Goal: Task Accomplishment & Management: Manage account settings

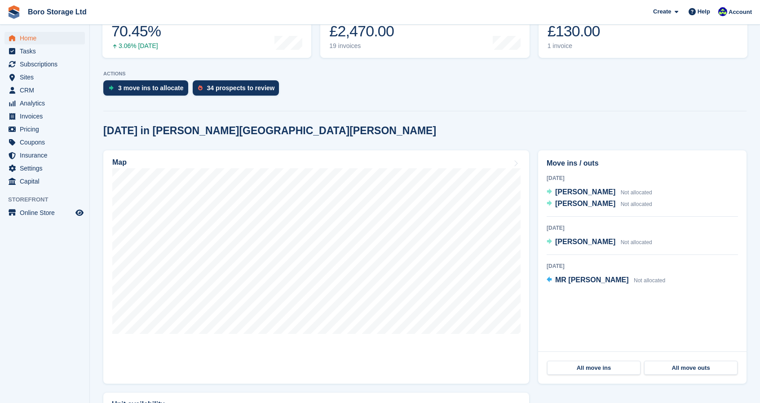
scroll to position [142, 0]
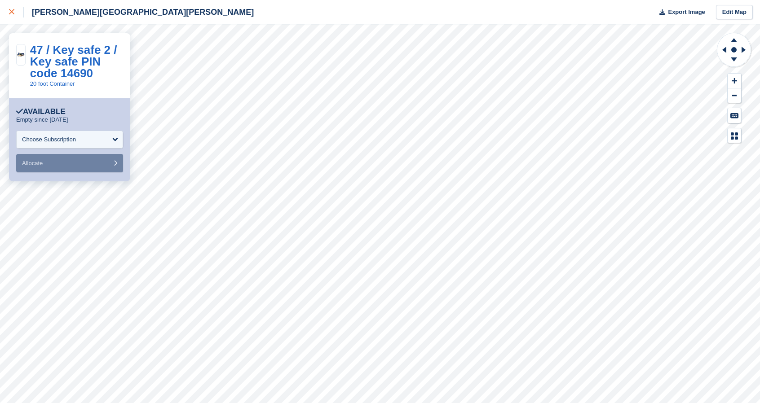
click at [13, 12] on icon at bounding box center [11, 11] width 5 height 5
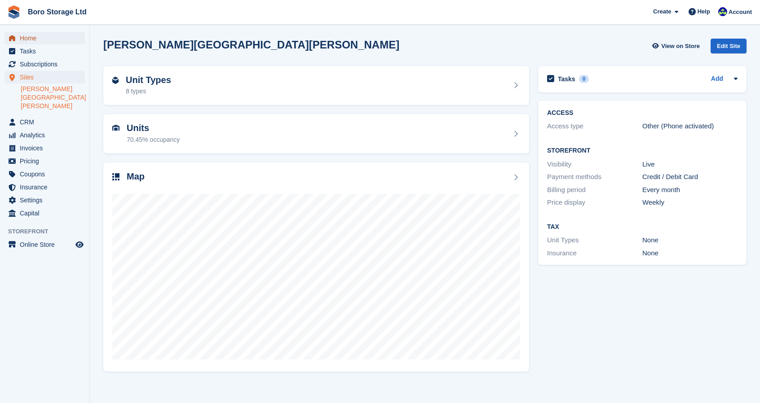
click at [27, 37] on span "Home" at bounding box center [47, 38] width 54 height 13
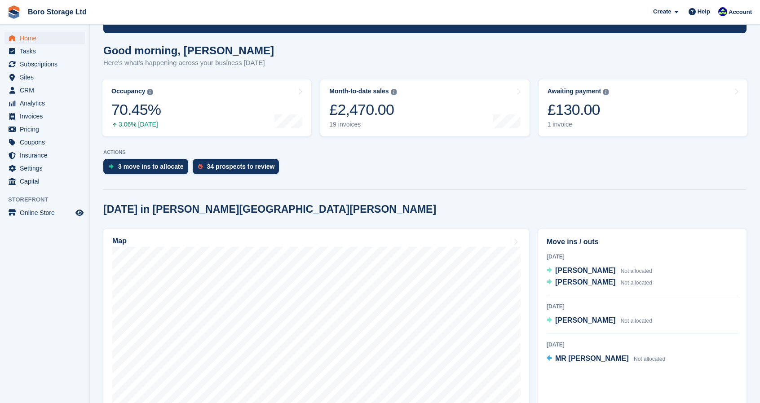
scroll to position [64, 0]
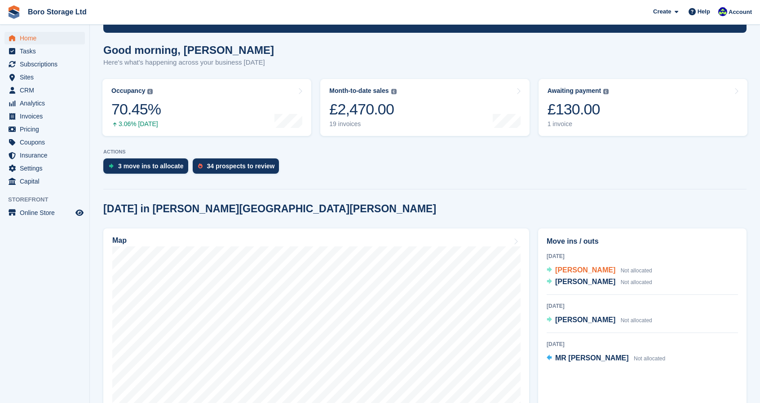
click at [612, 269] on span "Samantha Walkington" at bounding box center [585, 270] width 60 height 8
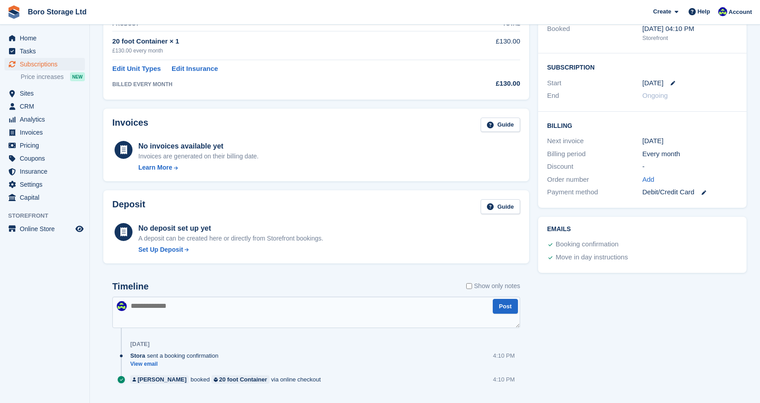
scroll to position [165, 0]
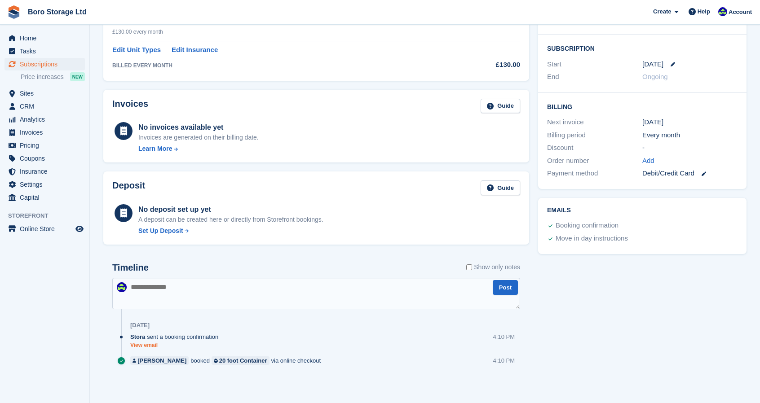
click at [150, 346] on link "View email" at bounding box center [176, 346] width 93 height 8
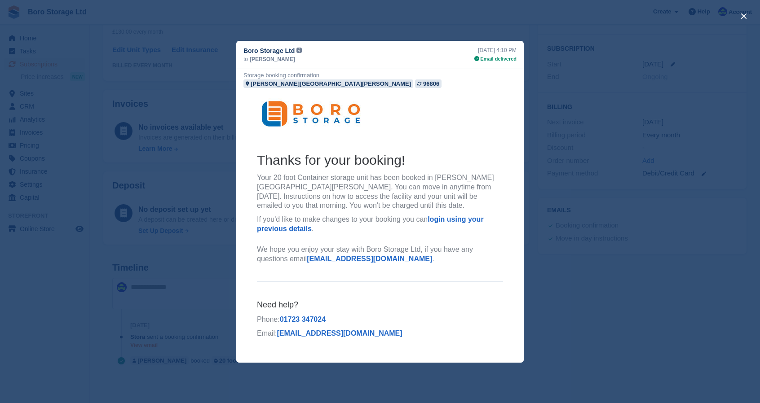
scroll to position [0, 0]
click at [695, 301] on div "close" at bounding box center [380, 201] width 760 height 403
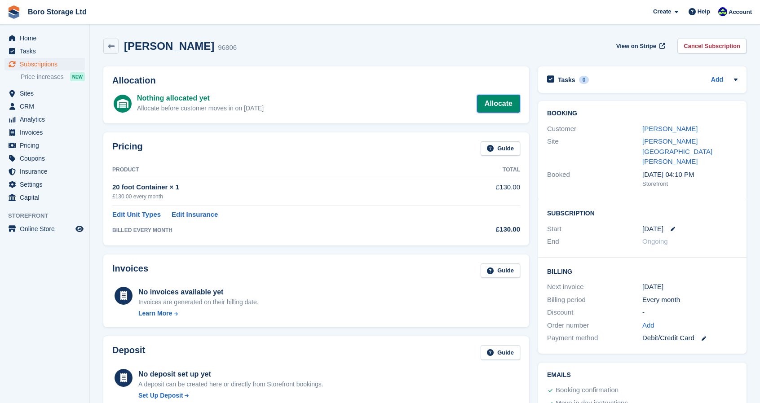
click at [516, 97] on link "Allocate" at bounding box center [498, 104] width 43 height 18
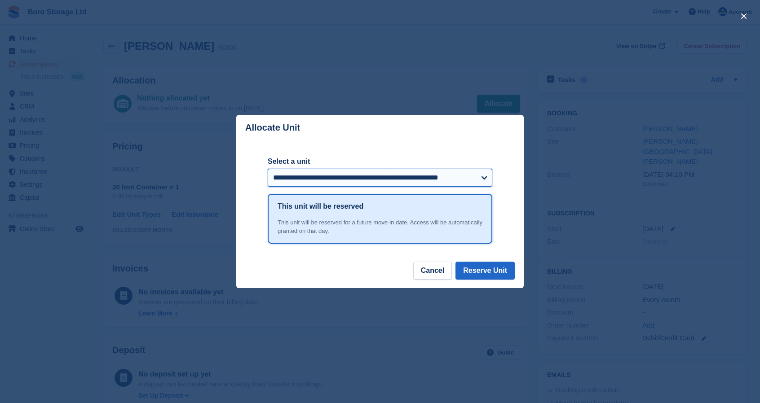
click at [379, 180] on select "**********" at bounding box center [380, 178] width 225 height 18
select select "******"
click at [268, 169] on select "**********" at bounding box center [380, 178] width 225 height 18
click at [480, 269] on button "Reserve Unit" at bounding box center [484, 271] width 59 height 18
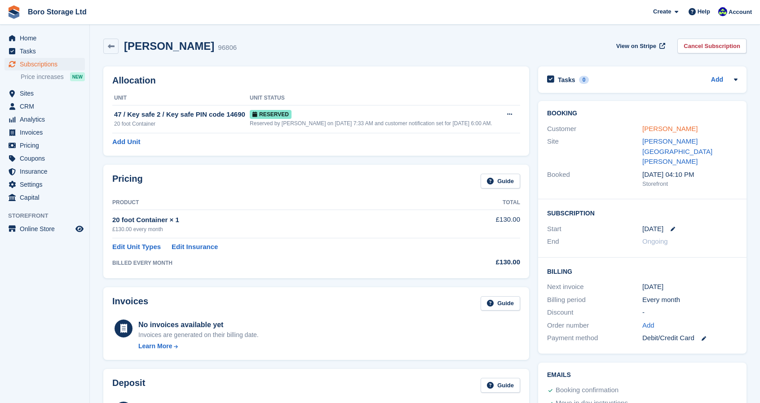
click at [677, 125] on link "Samantha Walkington" at bounding box center [669, 129] width 55 height 8
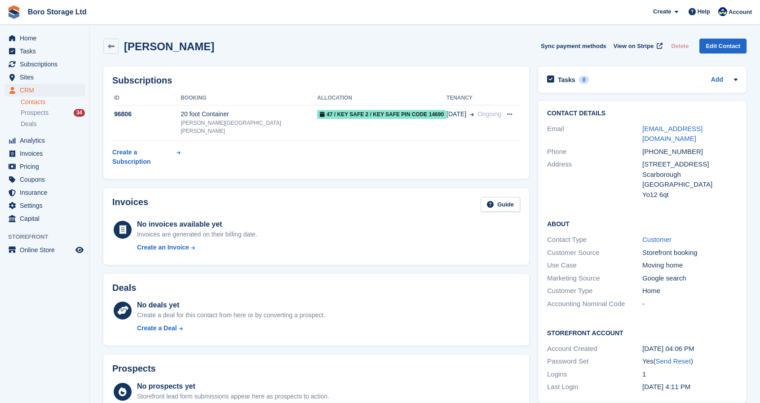
drag, startPoint x: 237, startPoint y: 47, endPoint x: 177, endPoint y: 44, distance: 60.3
click at [177, 44] on div "Samantha Walkington Sync payment methods View on Stripe Delete Edit Contact" at bounding box center [424, 46] width 643 height 15
copy h2 "Walkington"
drag, startPoint x: 697, startPoint y: 139, endPoint x: 643, endPoint y: 143, distance: 54.9
click at [643, 147] on div "+447733559068" at bounding box center [689, 152] width 95 height 10
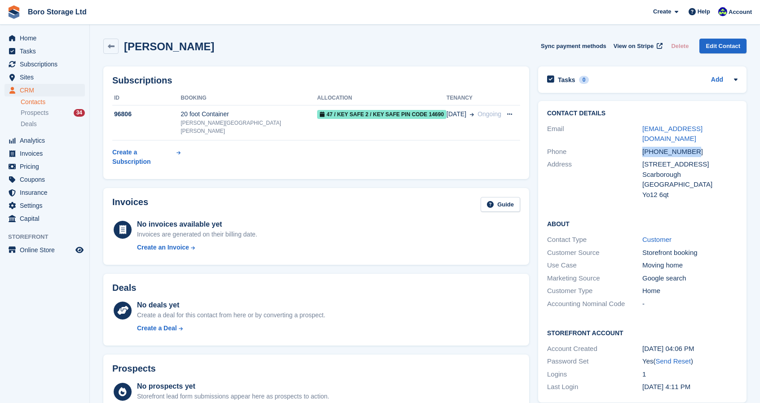
copy div "+447733559068"
click at [50, 9] on link "Boro Storage Ltd" at bounding box center [57, 11] width 66 height 15
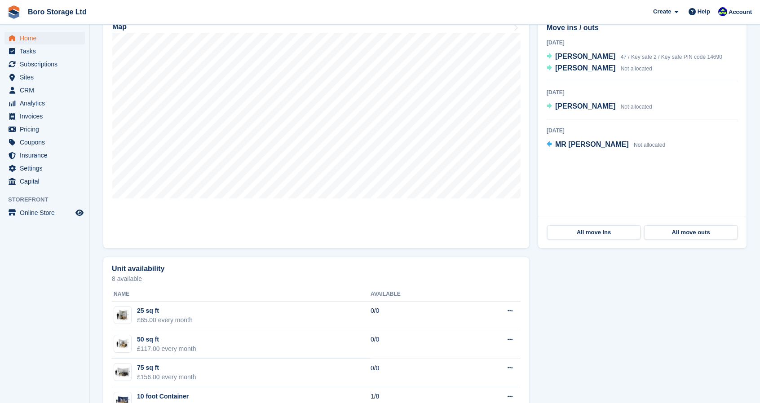
scroll to position [281, 0]
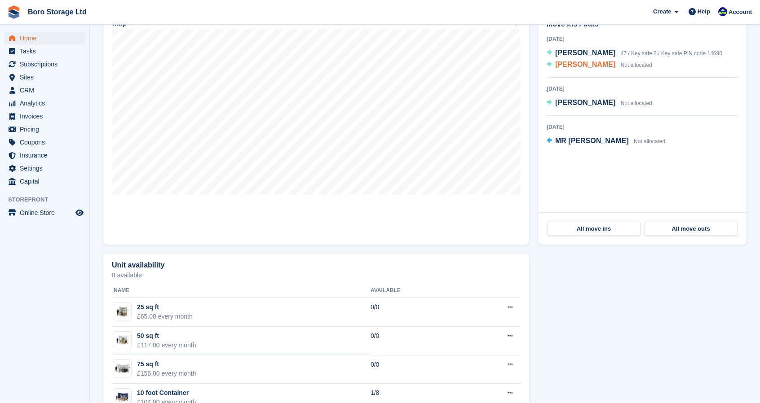
click at [582, 67] on span "[PERSON_NAME]" at bounding box center [585, 65] width 60 height 8
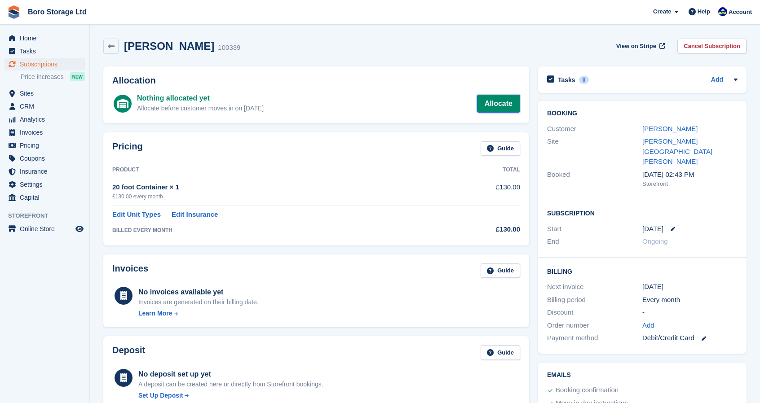
click at [508, 101] on link "Allocate" at bounding box center [498, 104] width 43 height 18
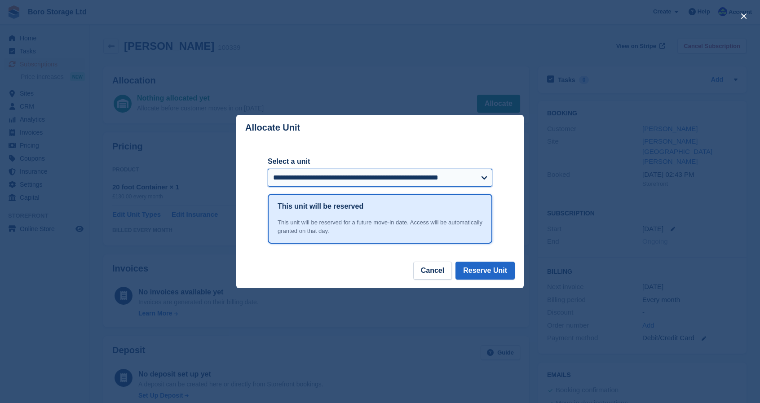
click at [353, 175] on select "**********" at bounding box center [380, 178] width 225 height 18
select select "******"
click at [268, 169] on select "**********" at bounding box center [380, 178] width 225 height 18
click at [496, 271] on button "Reserve Unit" at bounding box center [484, 271] width 59 height 18
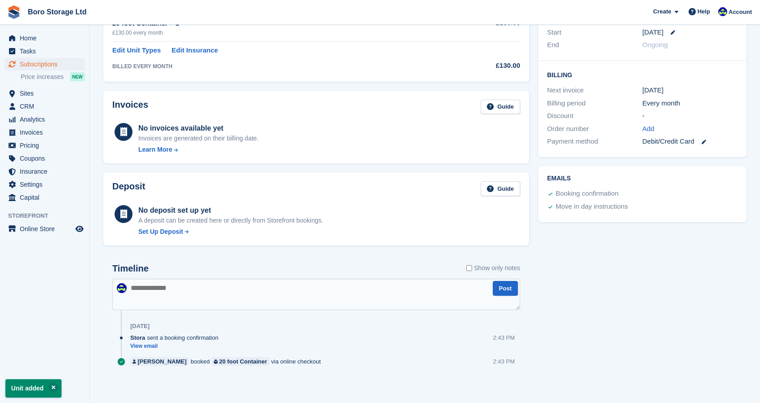
scroll to position [197, 0]
click at [146, 344] on link "View email" at bounding box center [176, 346] width 93 height 8
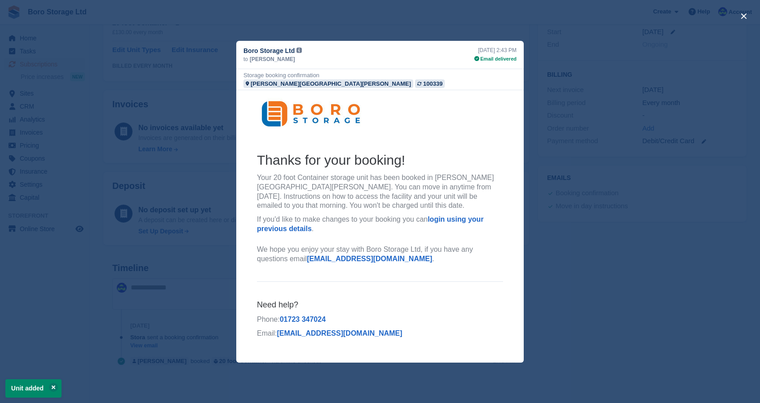
click at [697, 265] on div "close" at bounding box center [380, 201] width 760 height 403
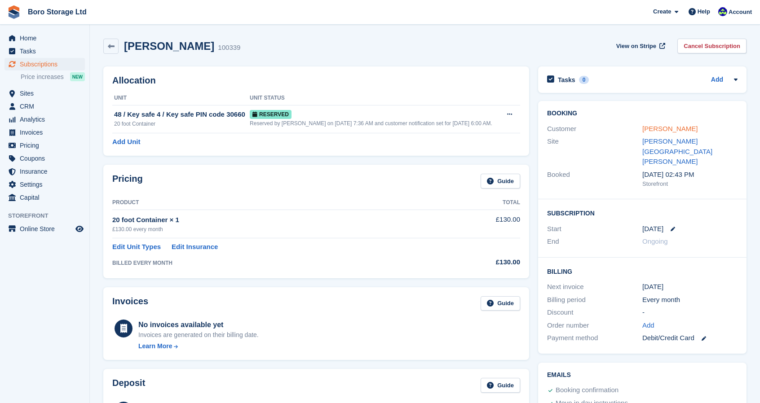
click at [667, 128] on link "[PERSON_NAME]" at bounding box center [669, 129] width 55 height 8
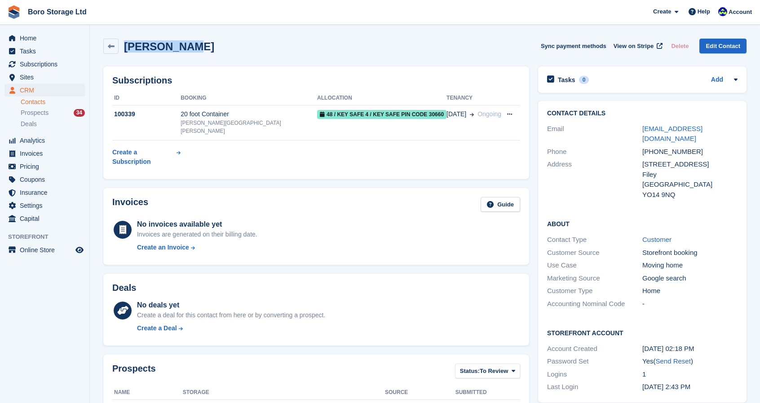
drag, startPoint x: 195, startPoint y: 47, endPoint x: 125, endPoint y: 43, distance: 70.6
click at [125, 43] on div "Mark Bowman Sync payment methods View on Stripe Delete Edit Contact" at bounding box center [424, 46] width 643 height 15
copy h2 "[PERSON_NAME]"
drag, startPoint x: 698, startPoint y: 154, endPoint x: 644, endPoint y: 154, distance: 54.8
click at [644, 154] on div "+447463830245" at bounding box center [689, 152] width 95 height 10
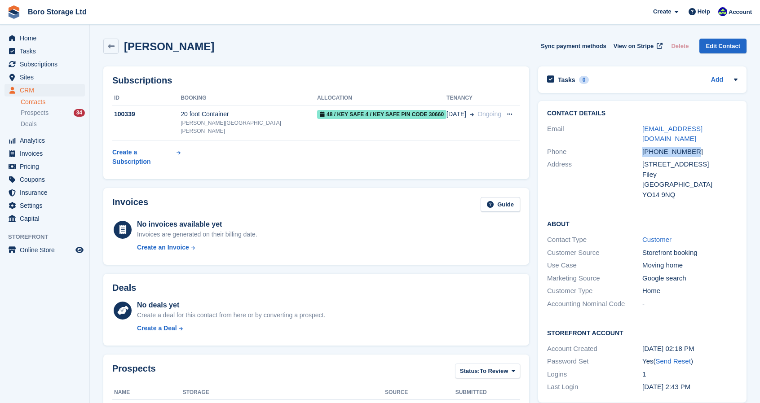
copy div "+447463830245"
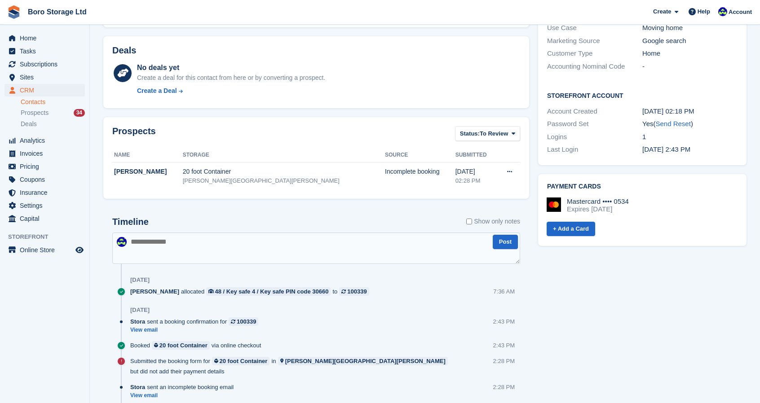
scroll to position [260, 0]
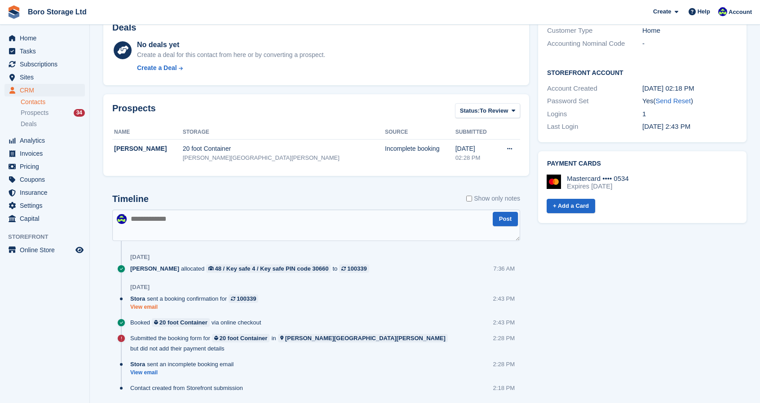
click at [144, 304] on link "View email" at bounding box center [196, 308] width 132 height 8
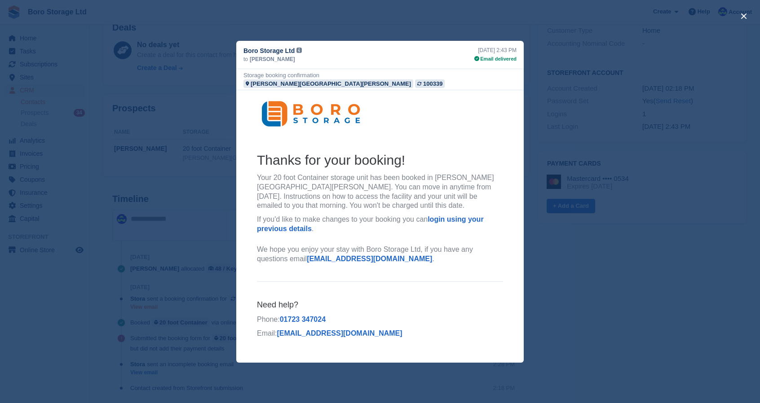
scroll to position [0, 0]
click at [697, 315] on div "close" at bounding box center [380, 201] width 760 height 403
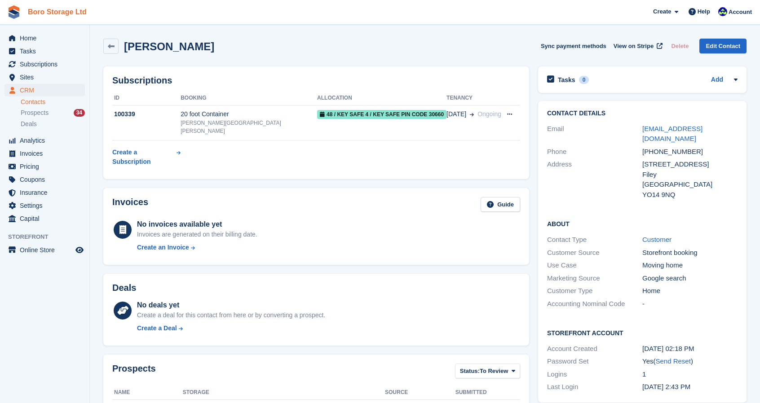
click at [44, 15] on link "Boro Storage Ltd" at bounding box center [57, 11] width 66 height 15
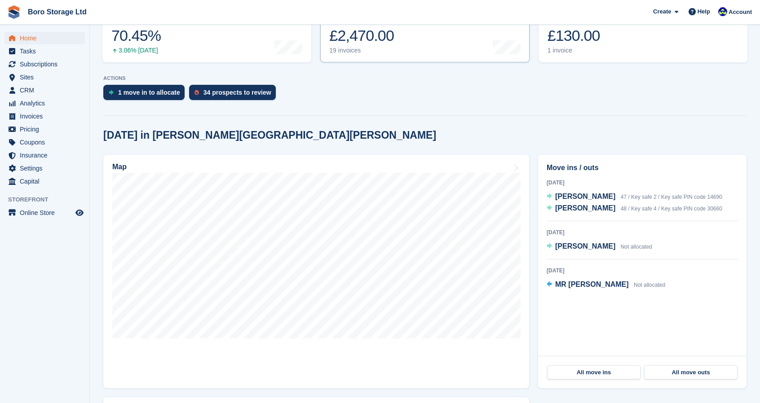
scroll to position [156, 0]
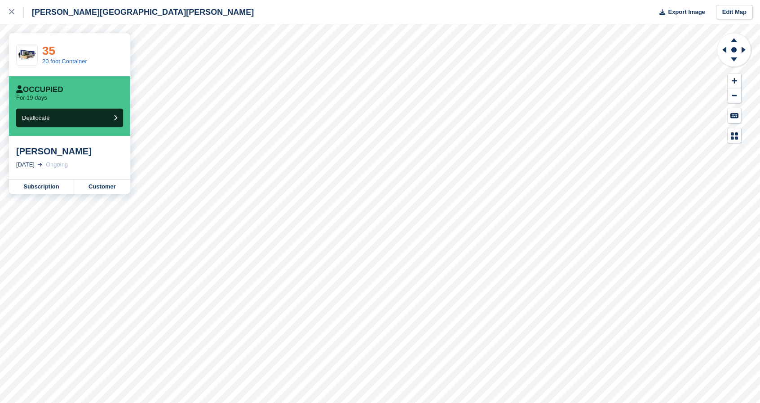
click at [52, 45] on link "35" at bounding box center [48, 50] width 13 height 13
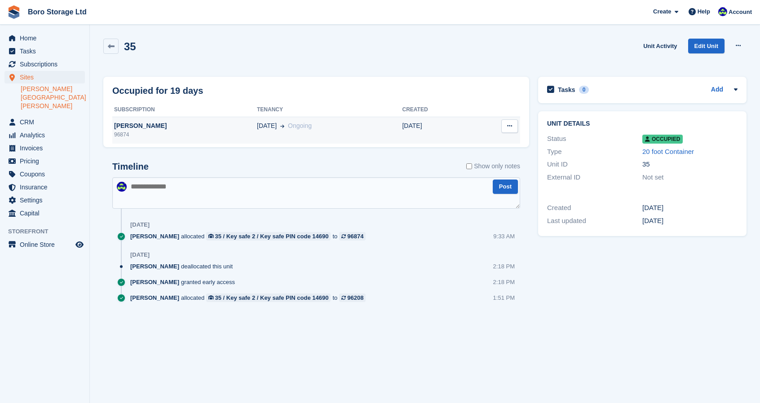
click at [120, 124] on div "[PERSON_NAME]" at bounding box center [184, 125] width 145 height 9
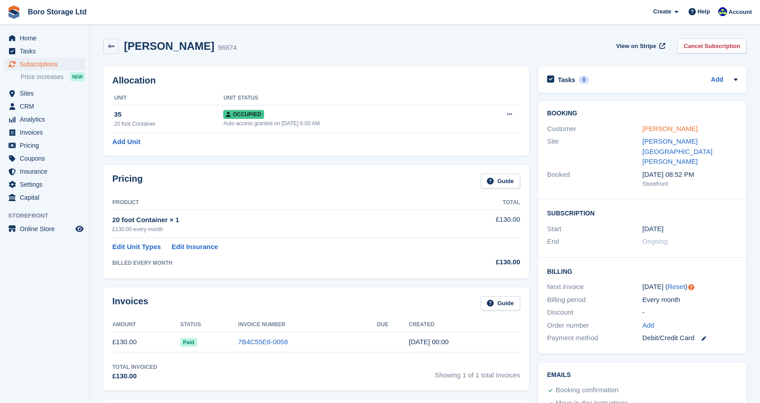
click at [656, 127] on link "[PERSON_NAME]" at bounding box center [669, 129] width 55 height 8
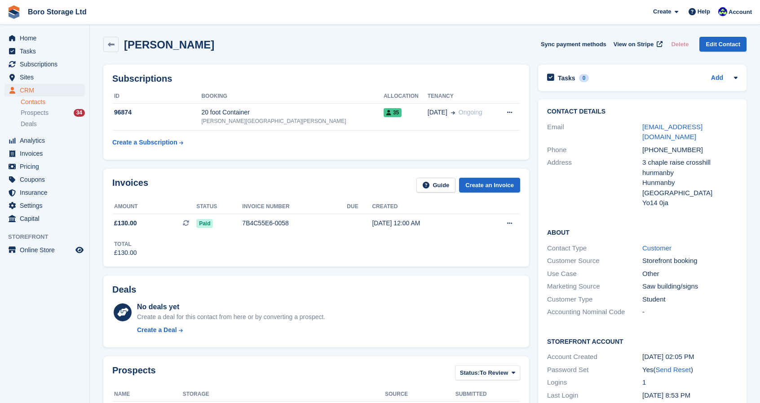
scroll to position [2, 0]
drag, startPoint x: 639, startPoint y: 151, endPoint x: 692, endPoint y: 170, distance: 56.4
click at [692, 170] on div "Address 3 chaple raise crosshill hunmanby [GEOGRAPHIC_DATA] United Kingdom Yo14…" at bounding box center [642, 182] width 190 height 53
copy div "3 chaple raise crosshill [PERSON_NAME]"
drag, startPoint x: 734, startPoint y: 127, endPoint x: 642, endPoint y: 130, distance: 91.7
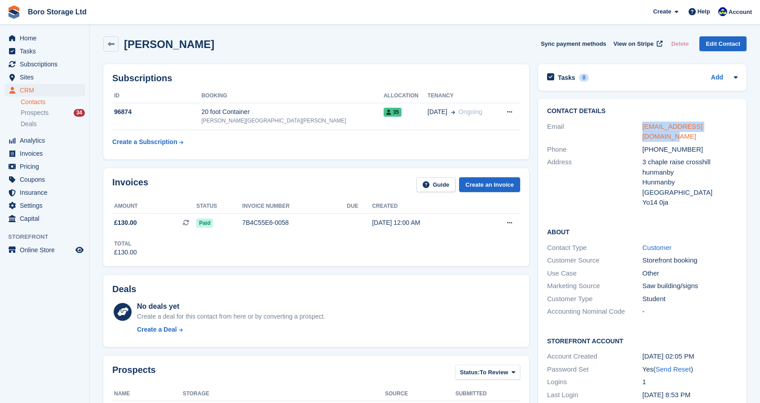
click at [642, 130] on div "[EMAIL_ADDRESS][DOMAIN_NAME]" at bounding box center [689, 132] width 95 height 20
copy link "[EMAIL_ADDRESS][DOMAIN_NAME]"
click at [40, 14] on link "Boro Storage Ltd" at bounding box center [57, 11] width 66 height 15
